Goal: Find specific page/section: Find specific page/section

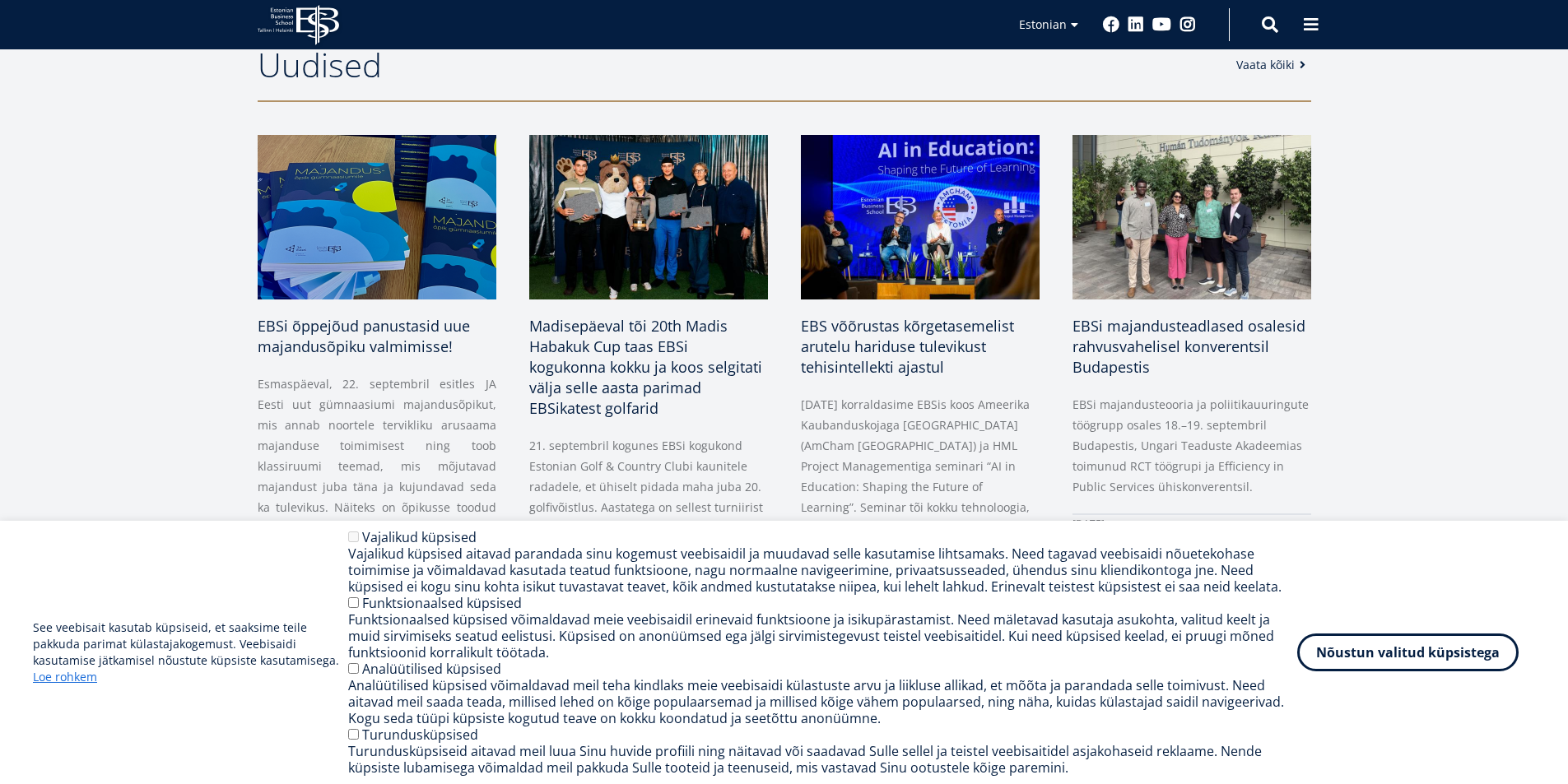
scroll to position [1069, 0]
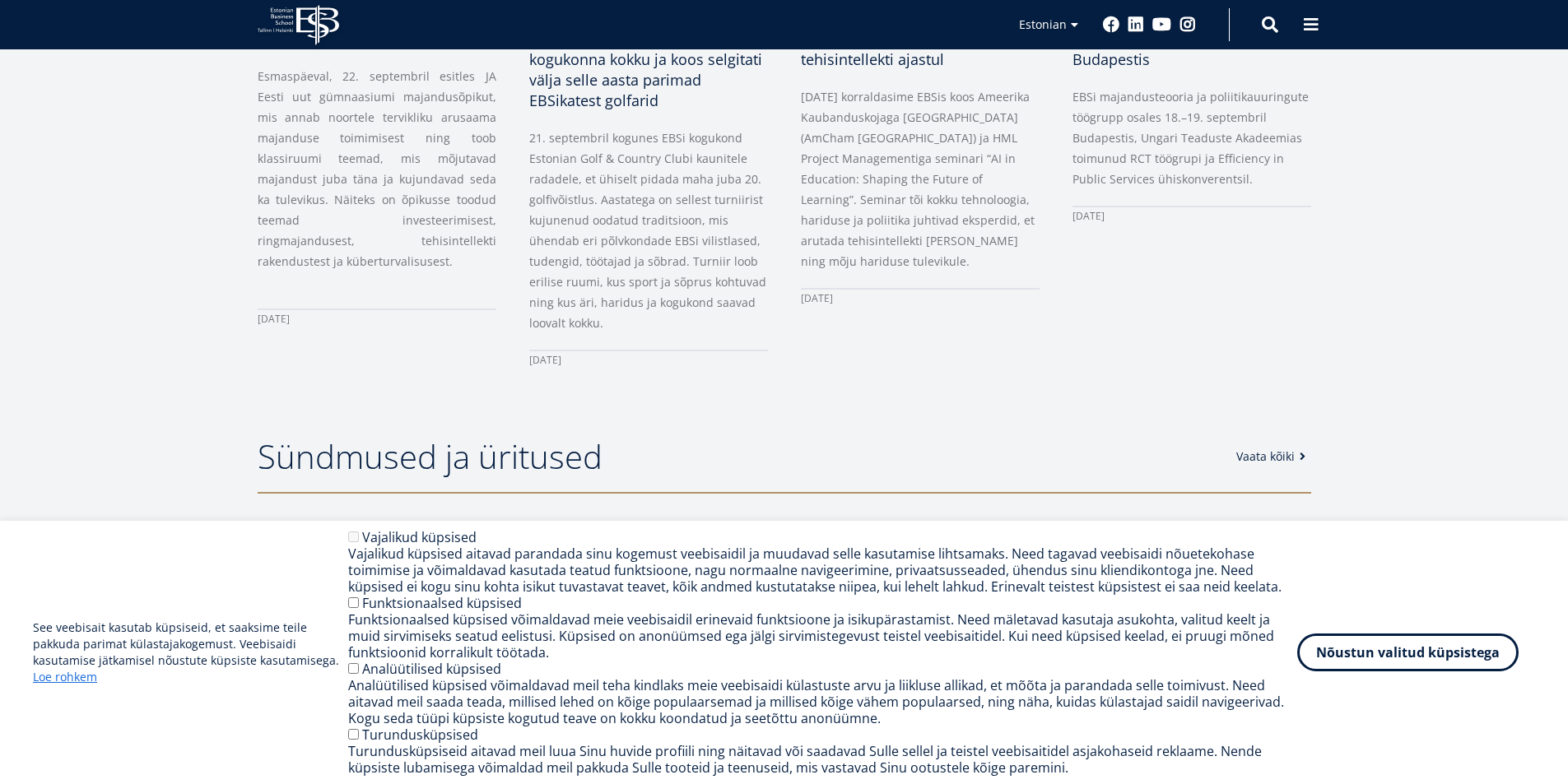
drag, startPoint x: 1525, startPoint y: 654, endPoint x: 1491, endPoint y: 644, distance: 35.4
click at [1525, 654] on div "Nõustun valitud küpsistega Withdraw consent" at bounding box center [1416, 652] width 238 height 38
click at [1491, 644] on button "Nõustun valitud küpsistega" at bounding box center [1408, 648] width 222 height 38
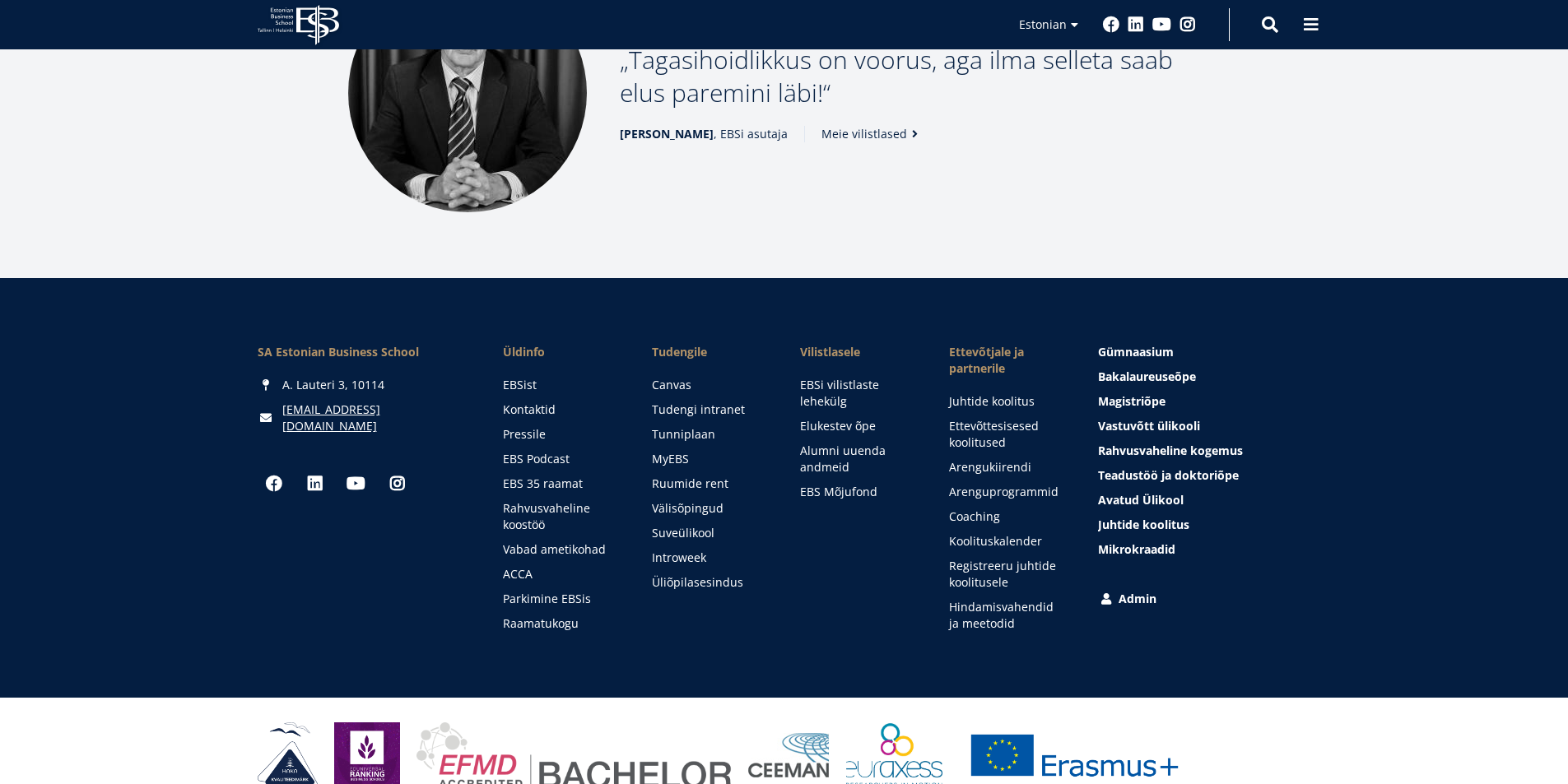
scroll to position [2236, 0]
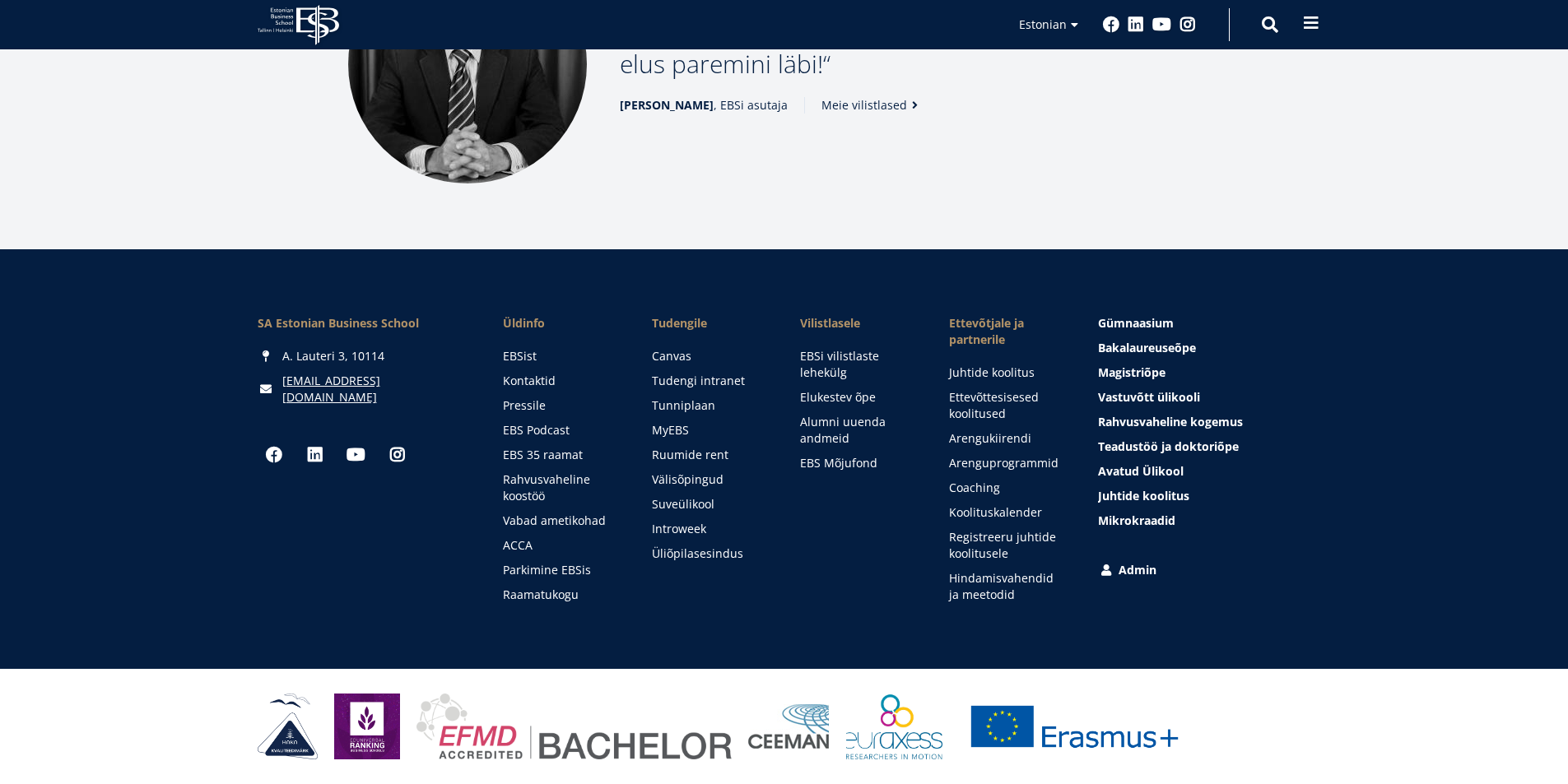
click at [1308, 33] on button at bounding box center [1311, 23] width 33 height 33
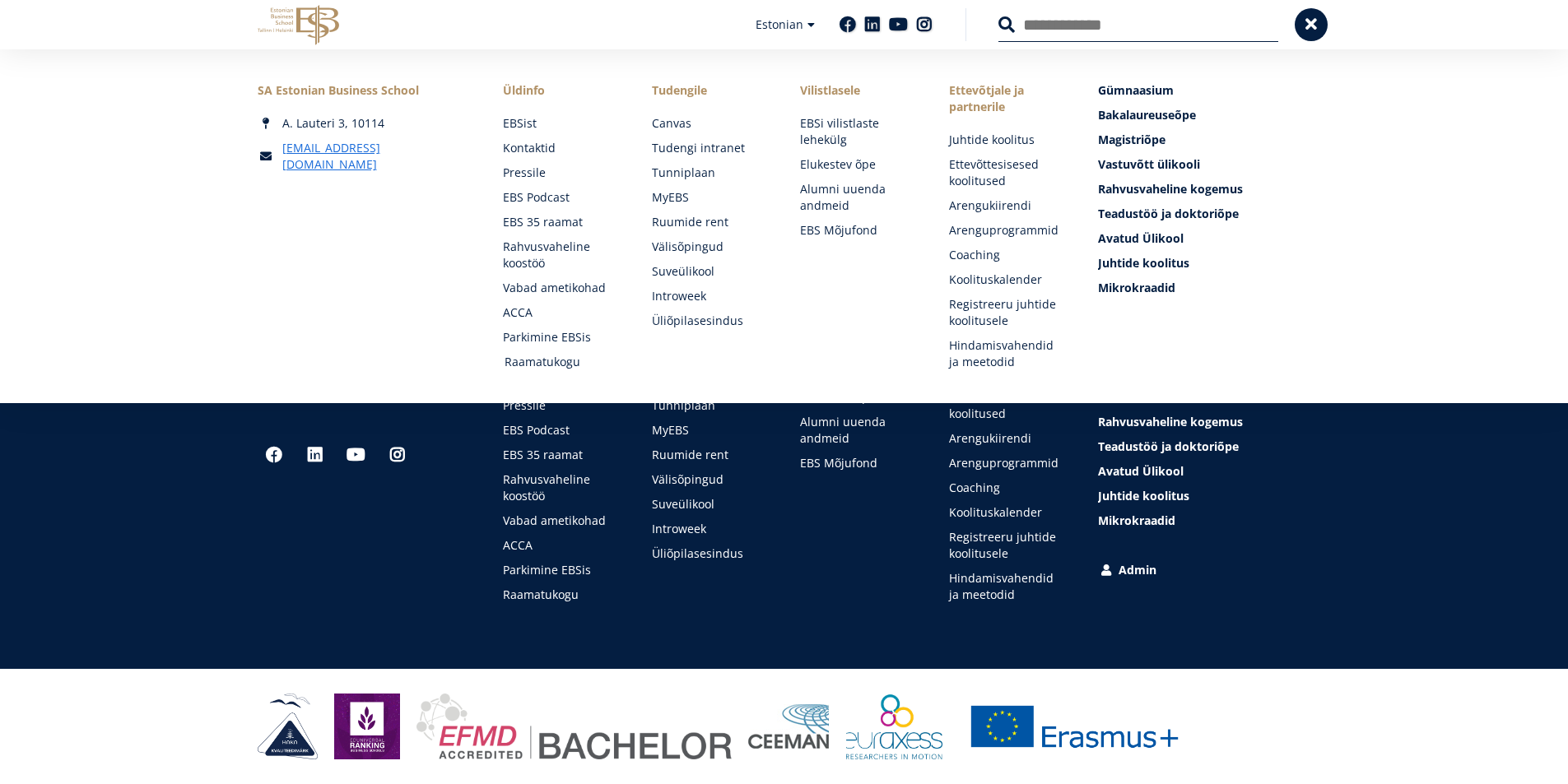
click at [580, 360] on link "Raamatukogu" at bounding box center [563, 362] width 116 height 17
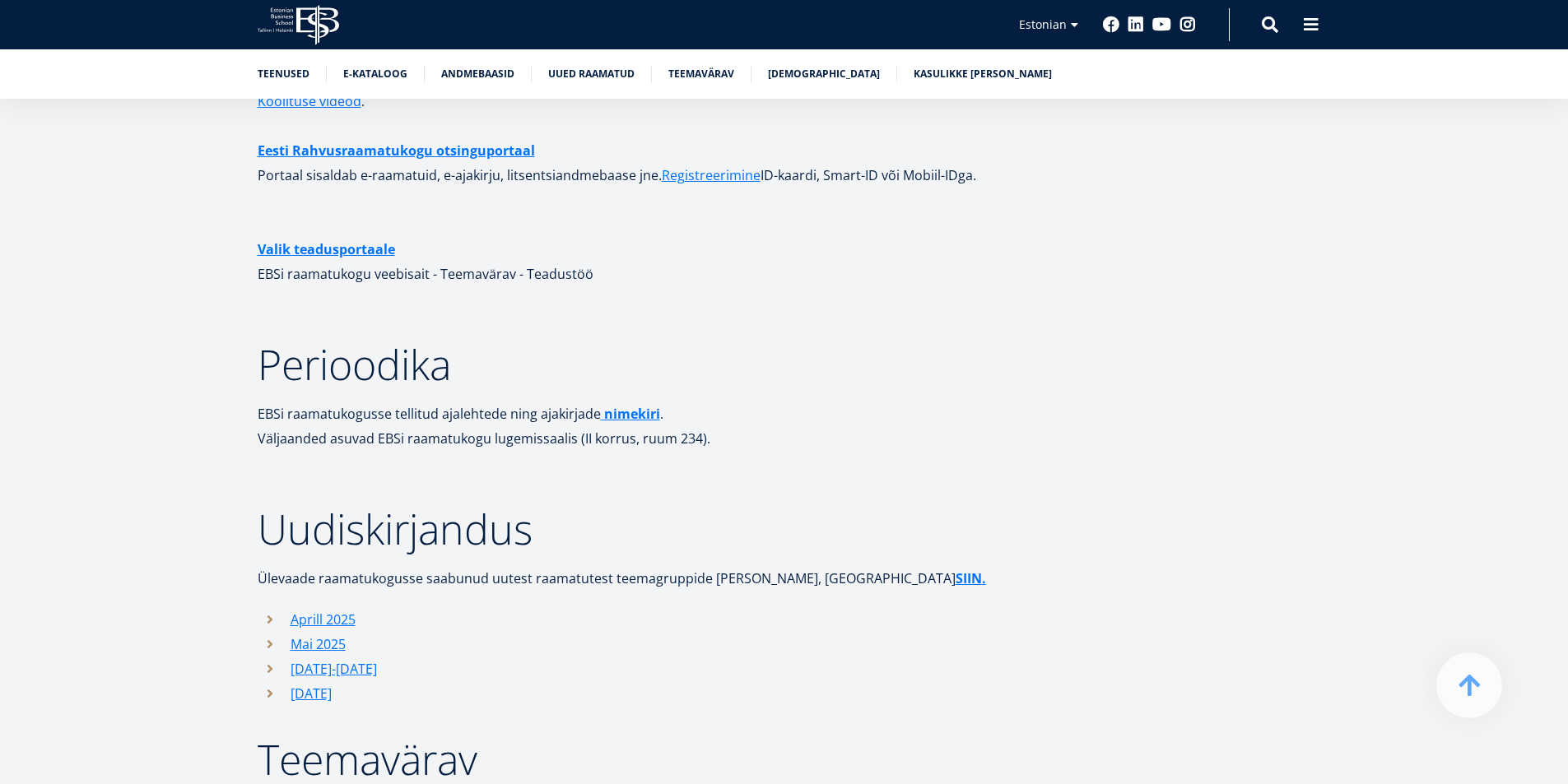
scroll to position [4855, 0]
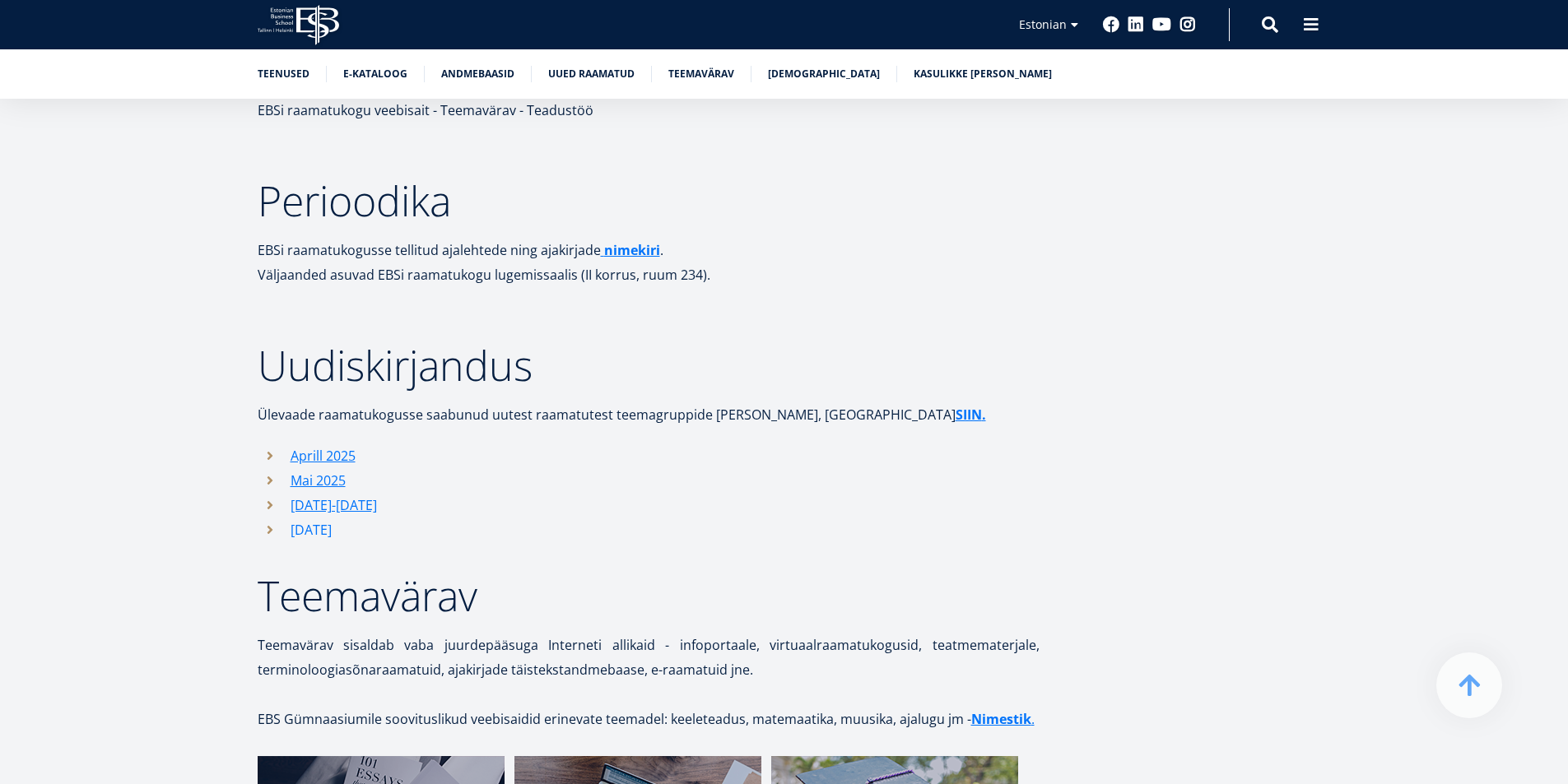
click at [331, 518] on link "[DATE]" at bounding box center [311, 530] width 41 height 24
